Goal: Navigation & Orientation: Go to known website

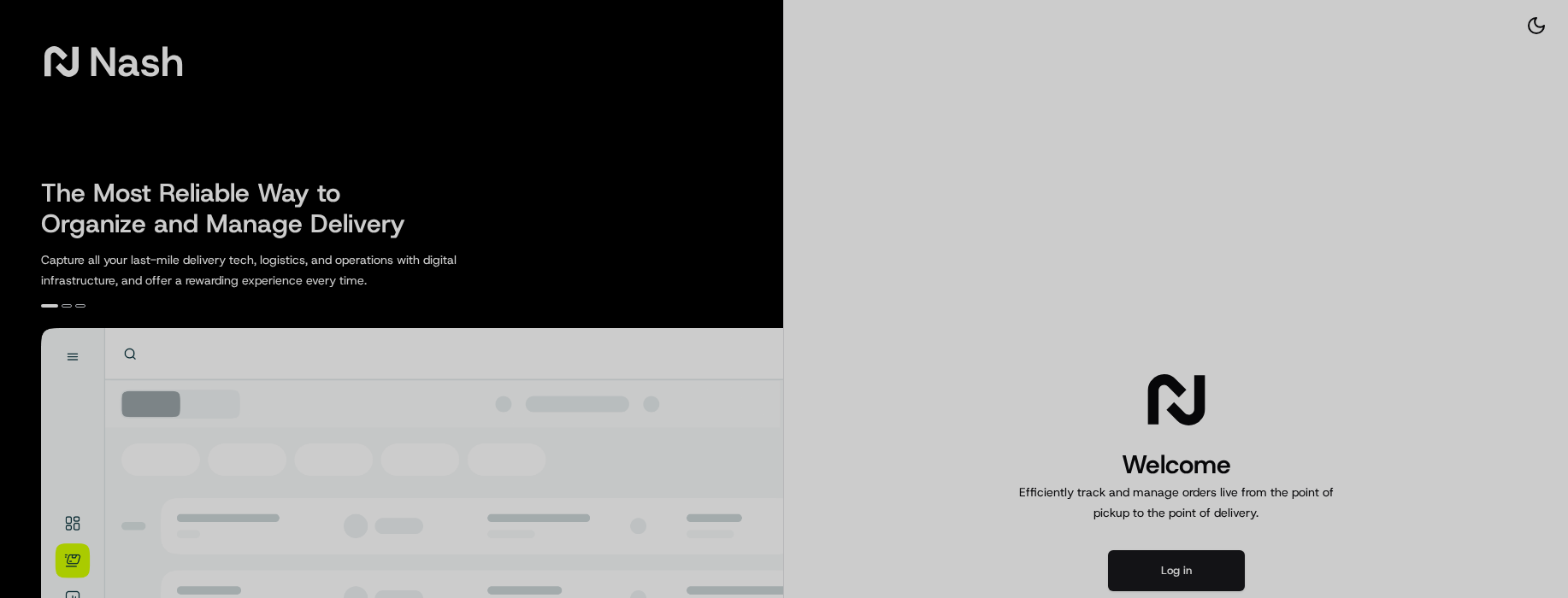
click at [1215, 579] on div at bounding box center [784, 299] width 1568 height 598
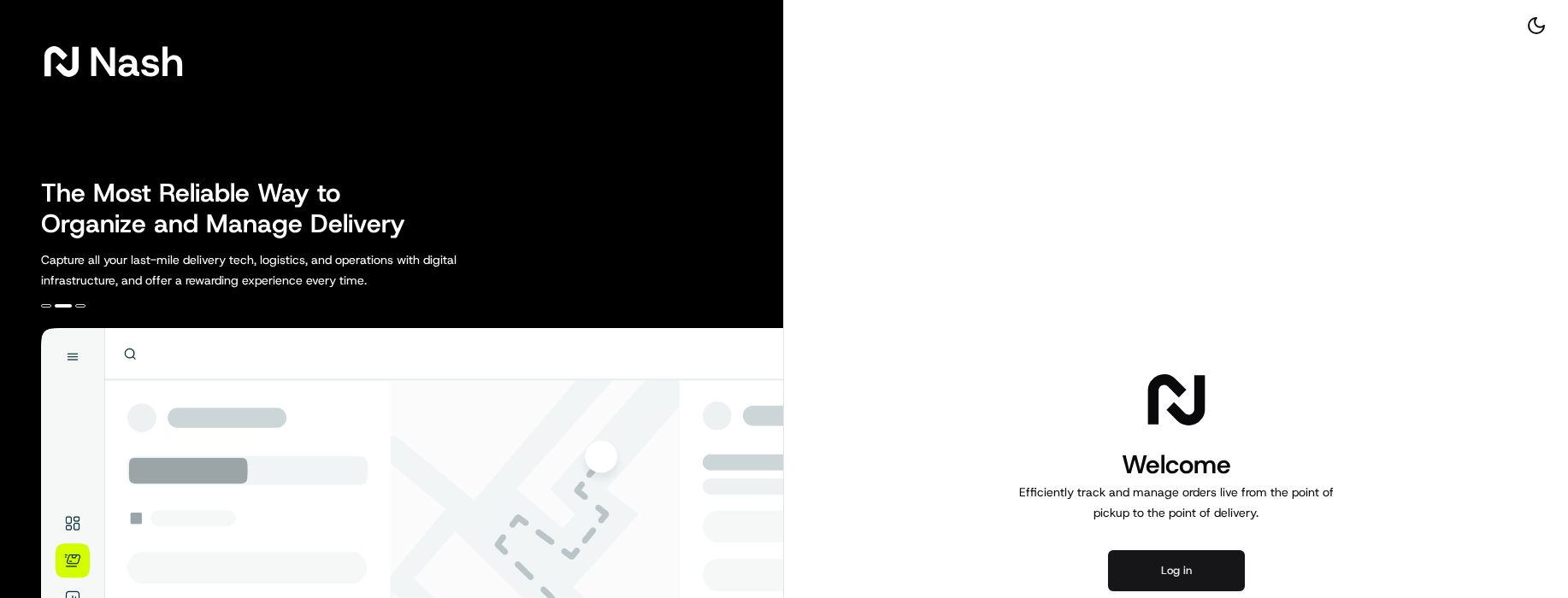
click at [1173, 570] on button "Log in" at bounding box center [1176, 570] width 137 height 41
